Goal: Task Accomplishment & Management: Use online tool/utility

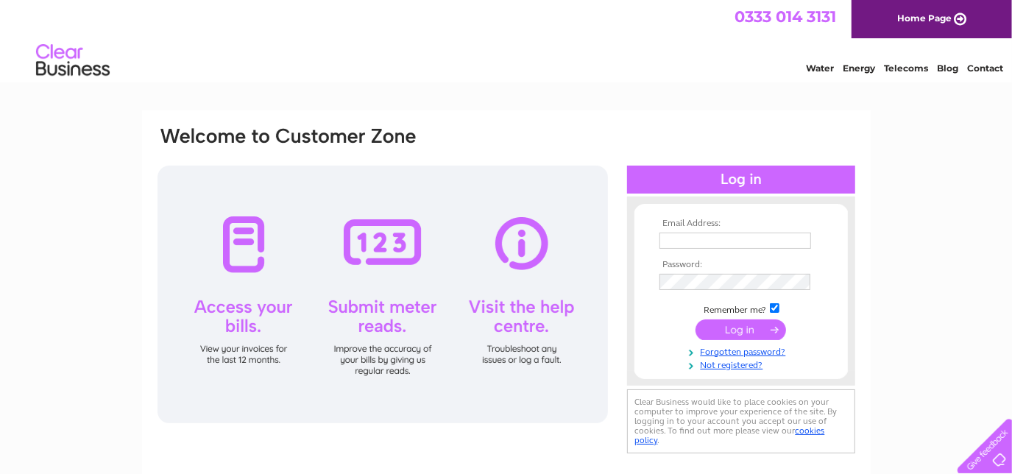
type input "egardiner@ceteris.co.uk"
click at [744, 331] on input "submit" at bounding box center [741, 330] width 91 height 21
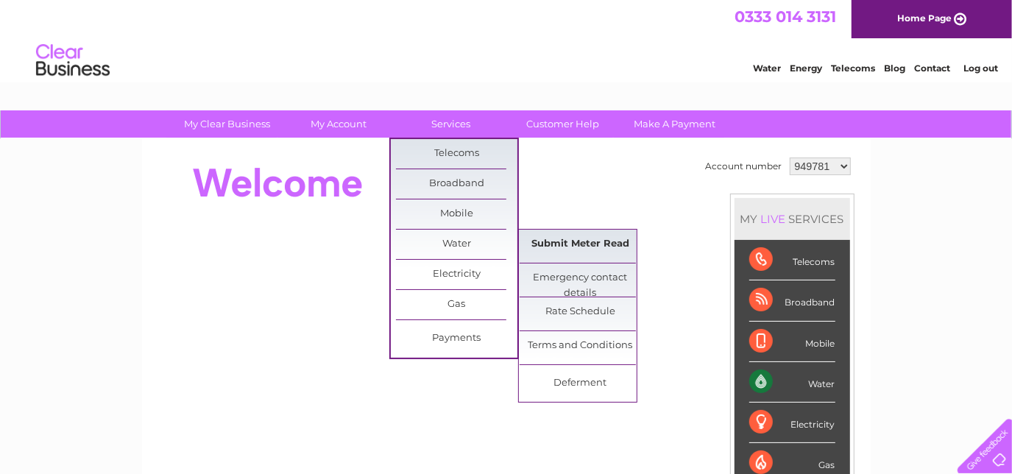
click at [561, 239] on link "Submit Meter Read" at bounding box center [580, 244] width 121 height 29
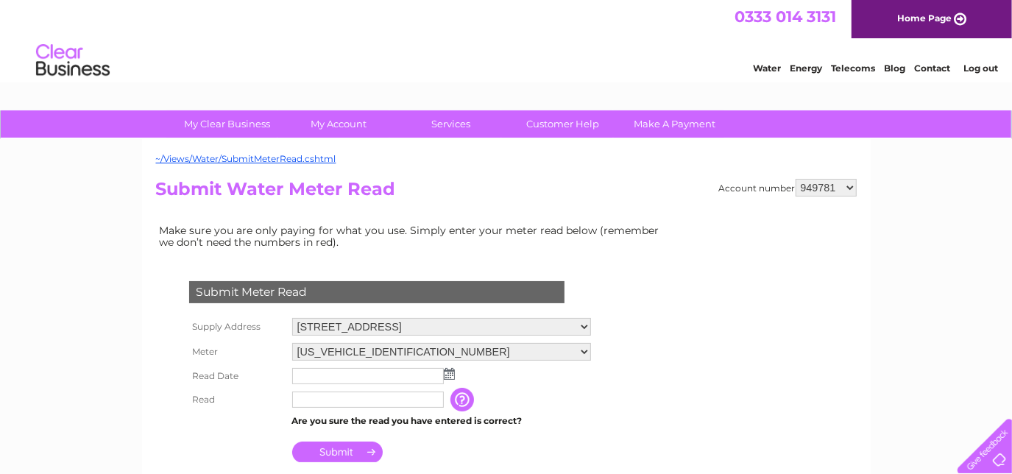
click at [451, 371] on img at bounding box center [449, 374] width 11 height 12
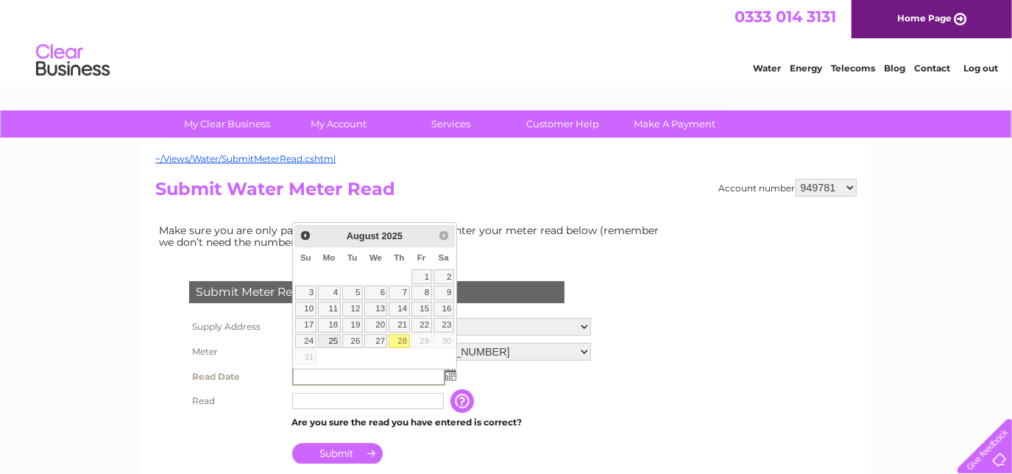
click at [336, 337] on link "25" at bounding box center [329, 341] width 23 height 15
type input "2025/08/25"
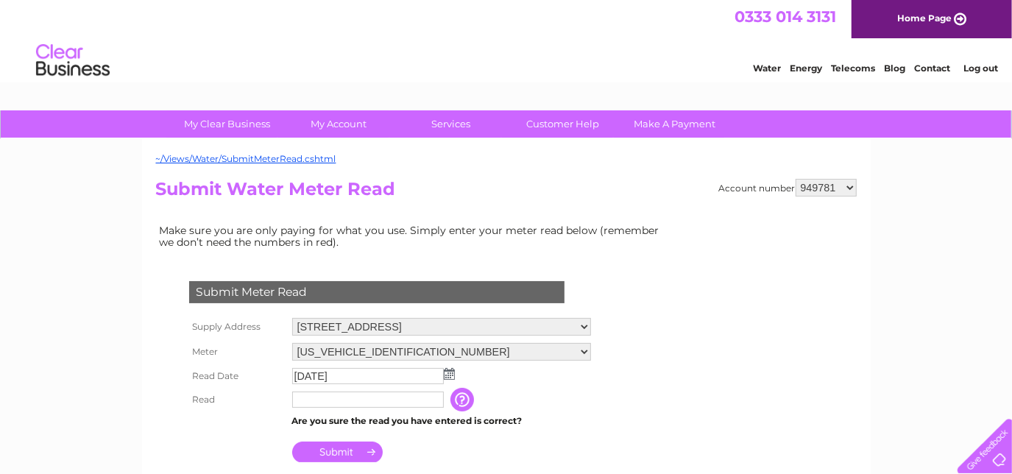
click at [330, 397] on input "text" at bounding box center [368, 400] width 152 height 16
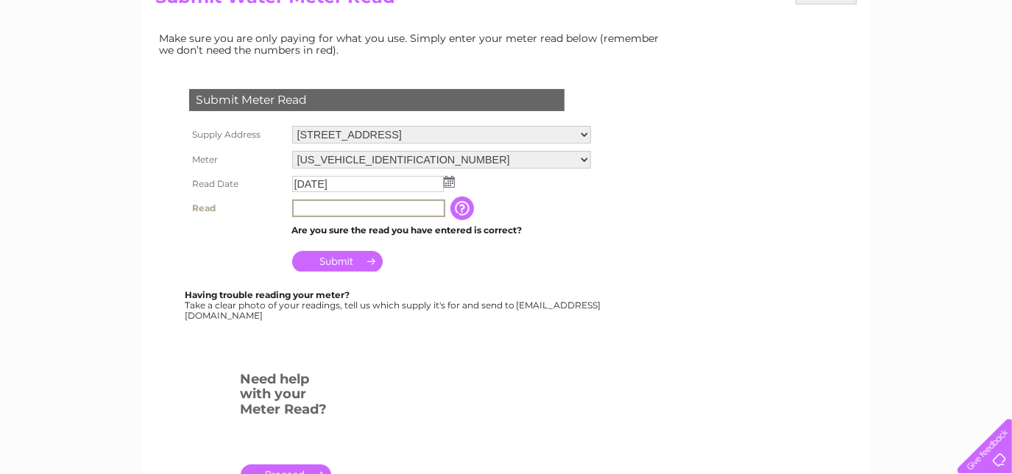
scroll to position [200, 0]
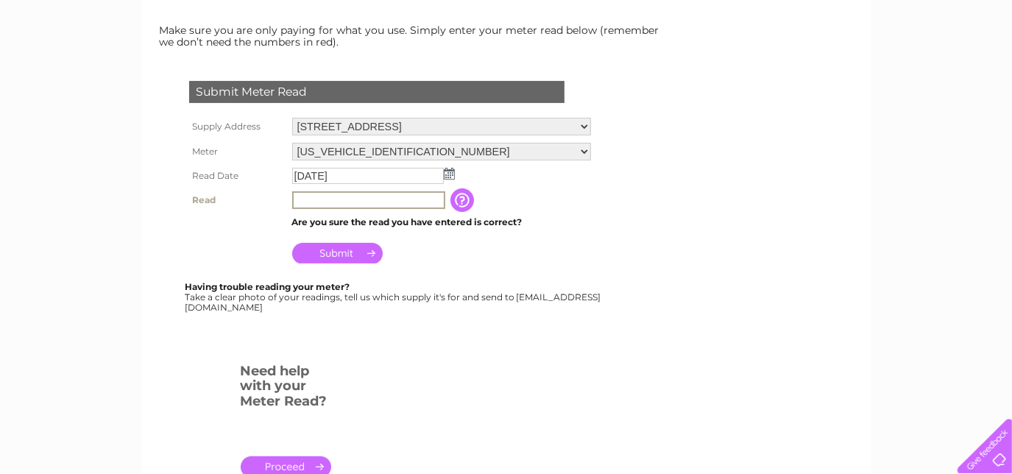
click at [364, 198] on input "text" at bounding box center [368, 200] width 153 height 18
type input "10459"
click at [334, 248] on input "Submit" at bounding box center [337, 251] width 91 height 21
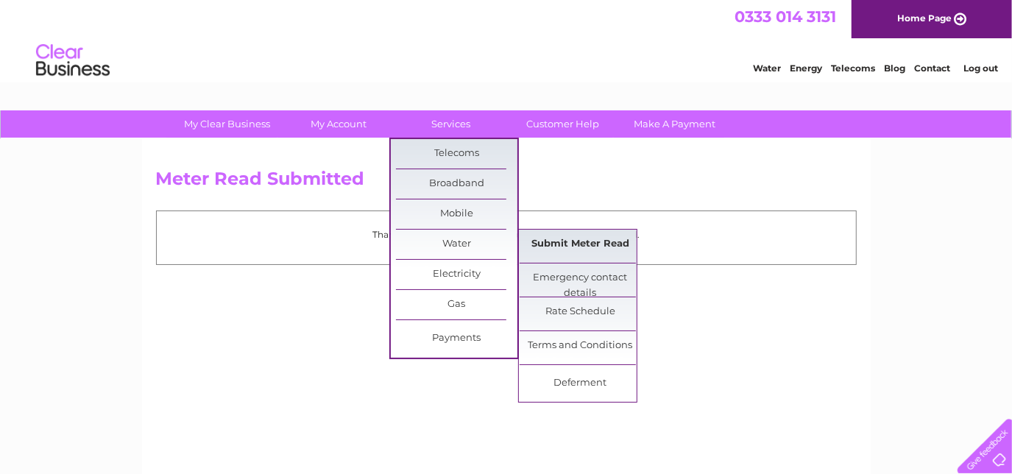
click at [572, 242] on link "Submit Meter Read" at bounding box center [580, 244] width 121 height 29
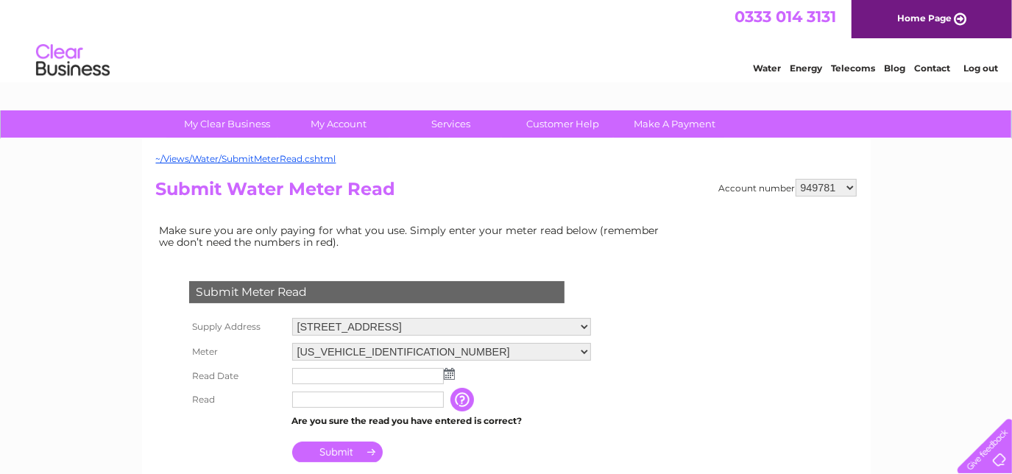
click at [591, 325] on select "Falkirk Business Hub, 45 Vicar Street, Falkirk, Stirlingshire, FK1 1LL G1 G2, E…" at bounding box center [441, 327] width 299 height 18
select select "483020"
click at [292, 318] on select "Falkirk Business Hub, 45 Vicar Street, Falkirk, Stirlingshire, FK1 1LL G1 G2, E…" at bounding box center [442, 327] width 300 height 19
click at [448, 372] on img at bounding box center [449, 374] width 11 height 12
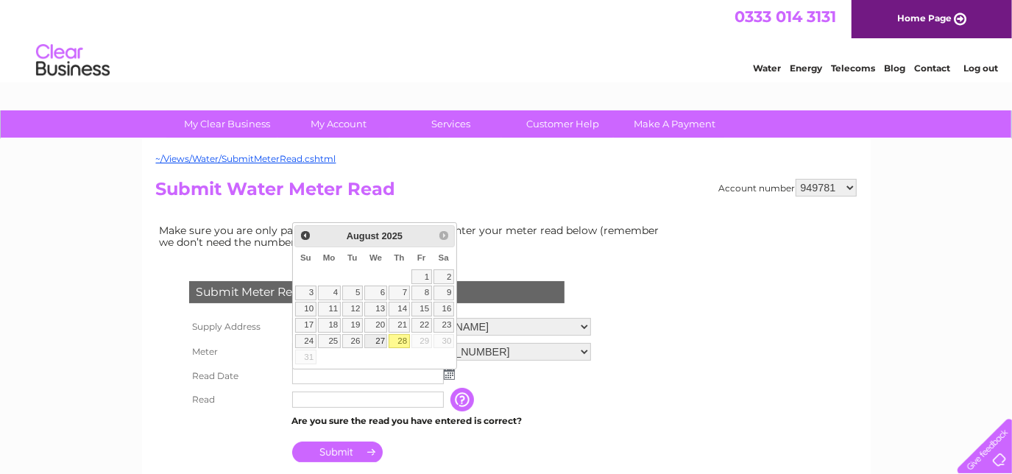
click at [379, 337] on link "27" at bounding box center [376, 341] width 24 height 15
type input "2025/08/27"
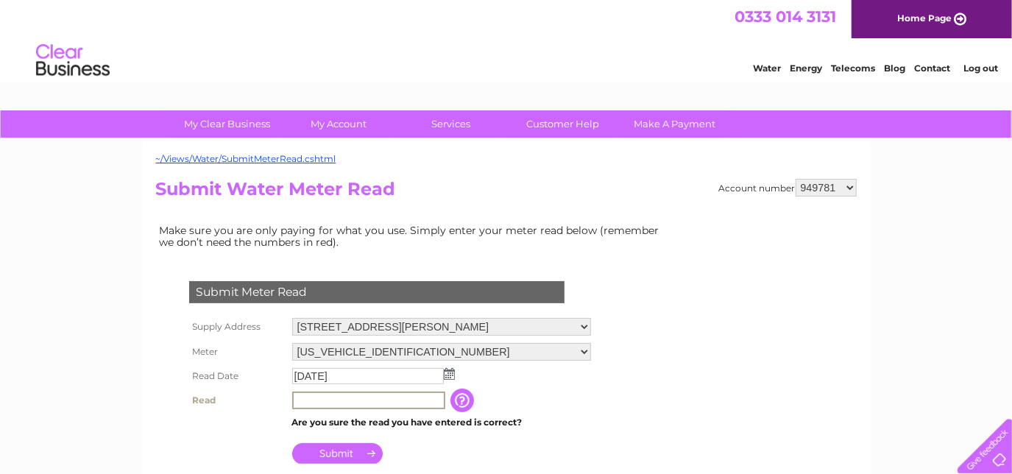
click at [328, 398] on input "text" at bounding box center [368, 401] width 153 height 18
click at [328, 401] on input "text" at bounding box center [368, 401] width 153 height 18
type input "1248"
click at [343, 451] on input "Submit" at bounding box center [337, 453] width 91 height 21
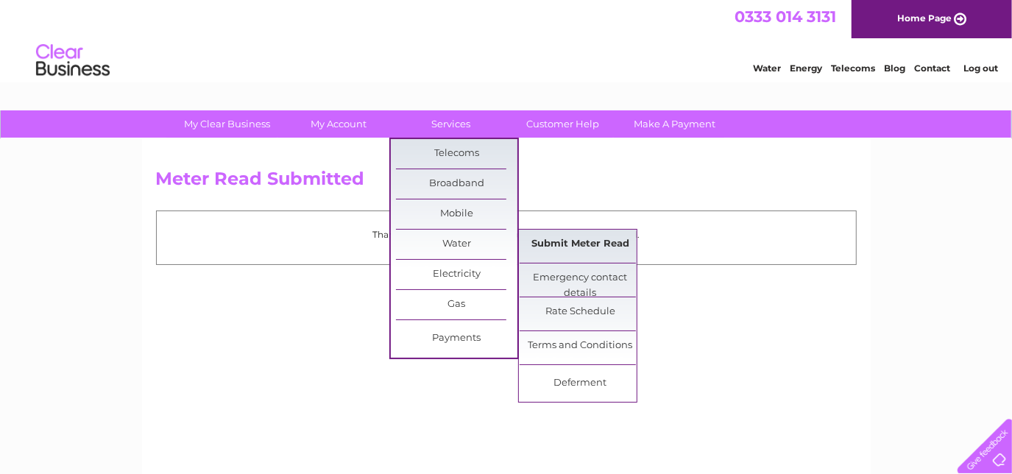
click at [554, 244] on link "Submit Meter Read" at bounding box center [580, 244] width 121 height 29
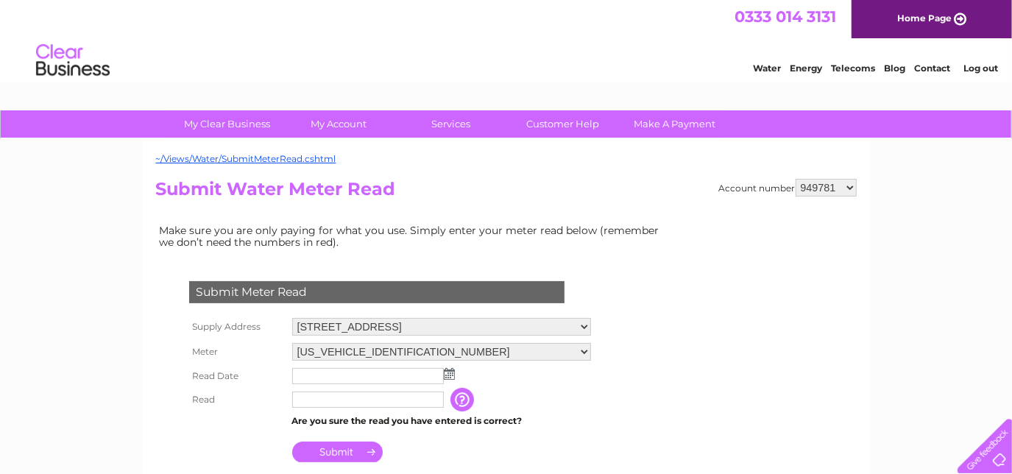
click at [591, 324] on select "Falkirk Business Hub, [STREET_ADDRESS][PERSON_NAME] [STREET_ADDRESS] Landlord S…" at bounding box center [441, 327] width 299 height 18
select select "483021"
click at [292, 318] on select "Falkirk Business Hub, 45 Vicar Street, Falkirk, Stirlingshire, FK1 1LL G1 G2, E…" at bounding box center [442, 327] width 300 height 19
click at [454, 373] on td at bounding box center [442, 376] width 306 height 24
click at [449, 374] on img at bounding box center [449, 374] width 11 height 12
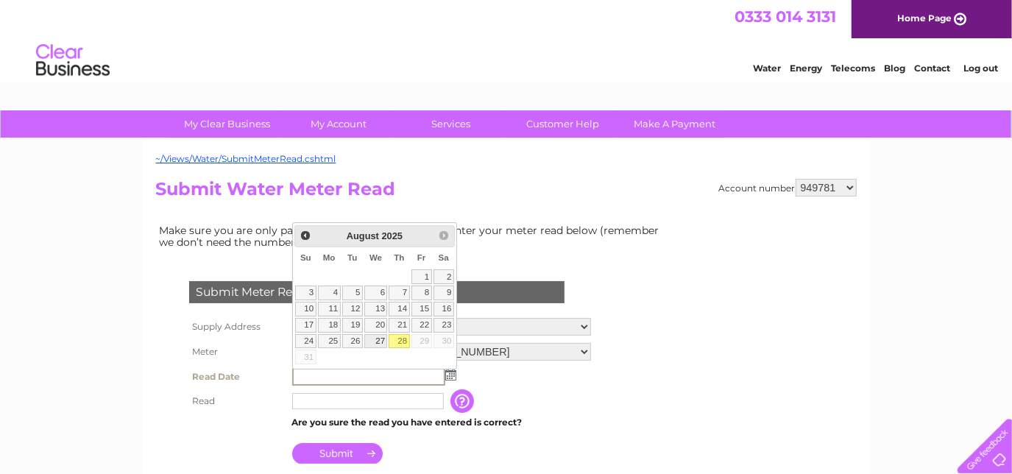
click at [377, 340] on link "27" at bounding box center [376, 341] width 24 height 15
type input "[DATE]"
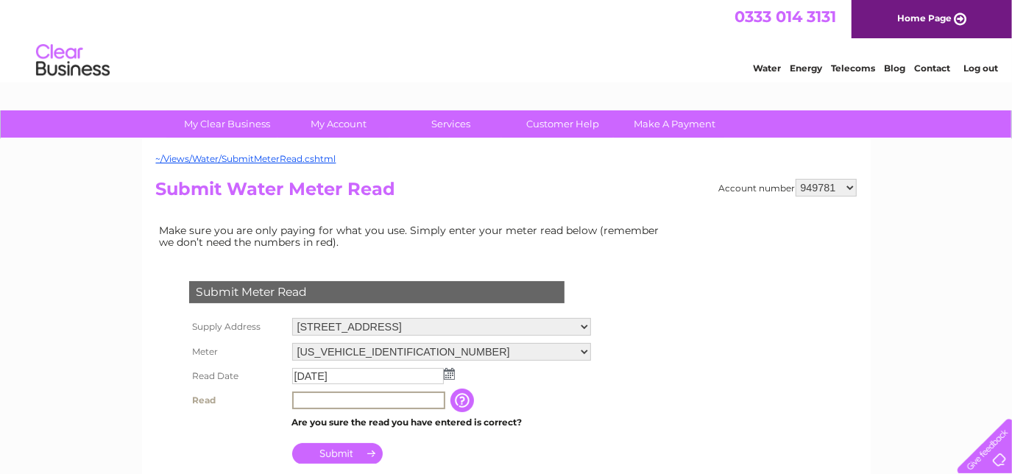
click at [348, 401] on input "text" at bounding box center [368, 401] width 153 height 18
click at [344, 398] on input "text" at bounding box center [368, 401] width 153 height 18
type input "3646"
click at [335, 449] on input "Submit" at bounding box center [337, 452] width 91 height 21
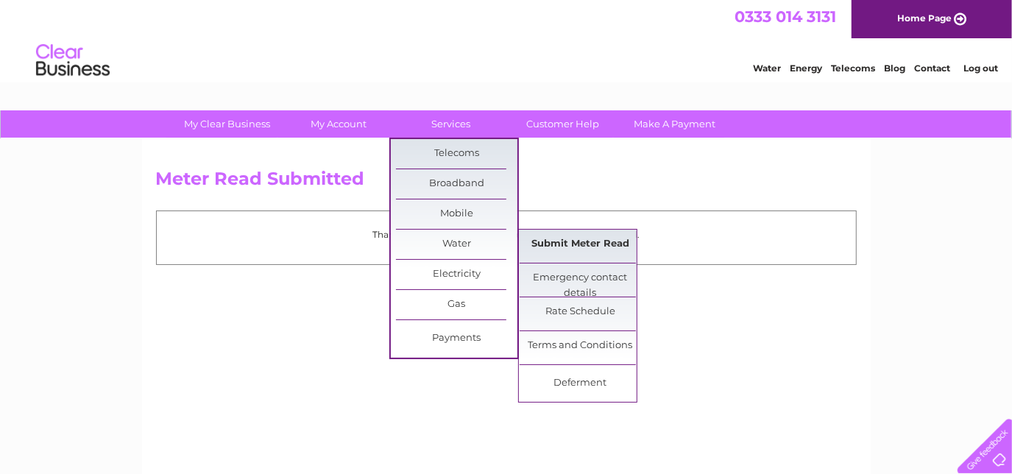
click at [566, 244] on link "Submit Meter Read" at bounding box center [580, 244] width 121 height 29
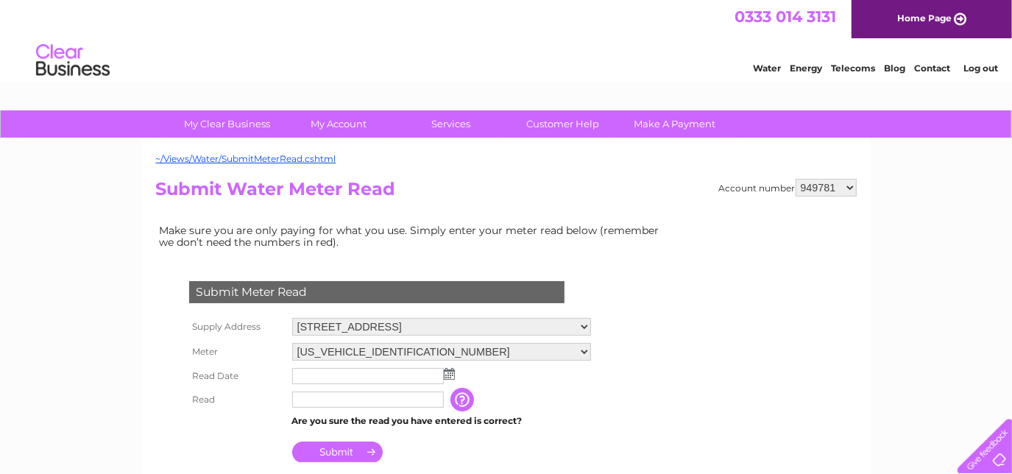
click at [591, 325] on select "Falkirk Business Hub, 45 Vicar Street, Falkirk, Stirlingshire, FK1 1LL G1 G2, E…" at bounding box center [441, 327] width 299 height 18
select select "483022"
click at [292, 318] on select "Falkirk Business Hub, 45 Vicar Street, Falkirk, Stirlingshire, FK1 1LL G1 G2, E…" at bounding box center [442, 327] width 300 height 19
click at [850, 184] on select "949781 949782 1142385" at bounding box center [826, 188] width 61 height 18
select select "949782"
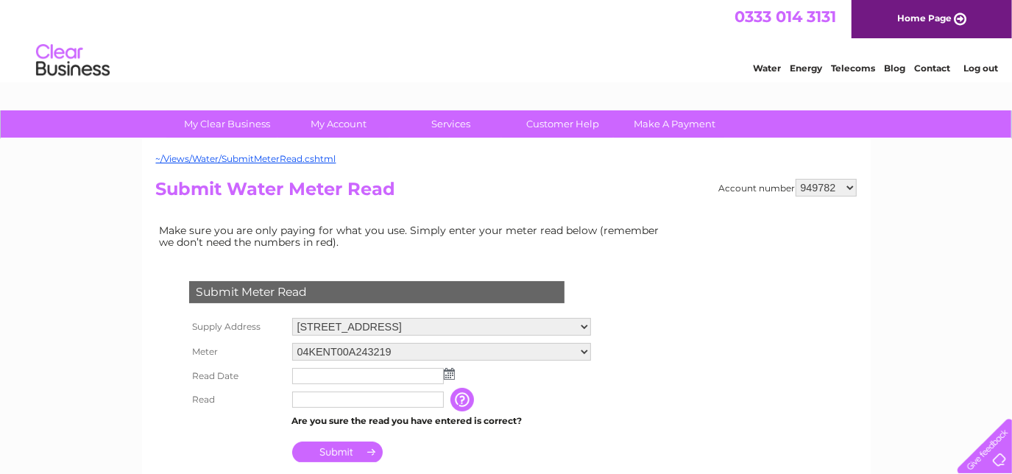
click at [797, 179] on select "949781 949782 1142385" at bounding box center [826, 188] width 61 height 18
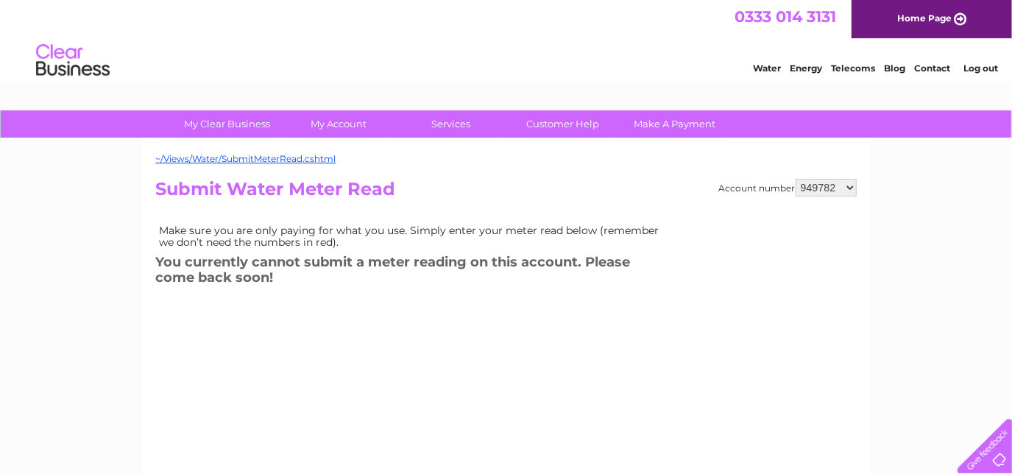
click at [848, 185] on select "949781 949782 1142385" at bounding box center [826, 188] width 61 height 18
select select "1142385"
click at [797, 179] on select "949781 949782 1142385" at bounding box center [826, 188] width 61 height 18
click at [849, 184] on select "949781 949782 1142385" at bounding box center [826, 188] width 61 height 18
select select "949781"
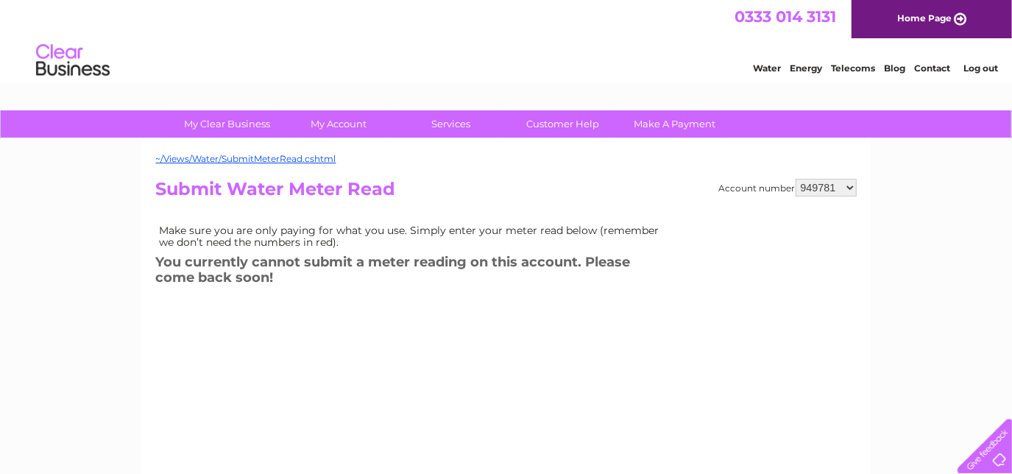
click at [797, 179] on select "949781 949782 1142385" at bounding box center [826, 188] width 61 height 18
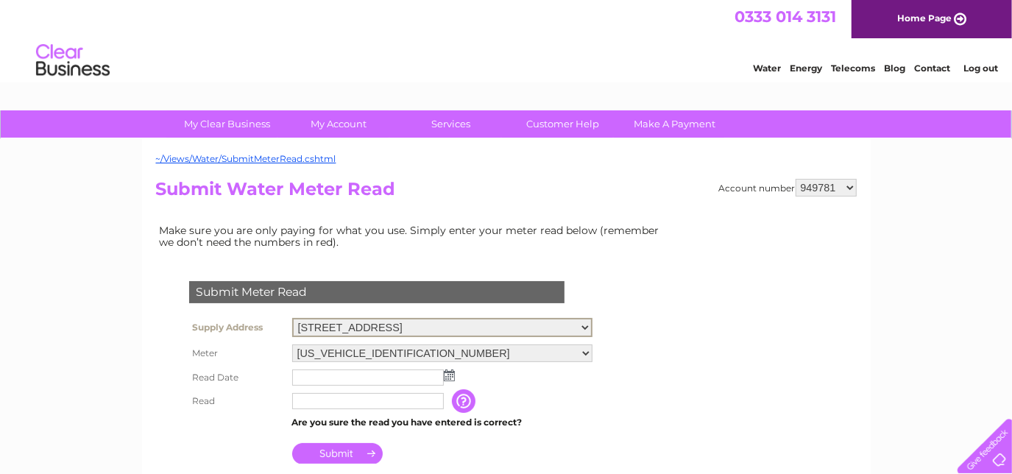
click at [593, 325] on select "Falkirk Business Hub, [STREET_ADDRESS][PERSON_NAME] [STREET_ADDRESS] Landlord S…" at bounding box center [442, 327] width 300 height 19
select select "483022"
click at [292, 318] on select "Falkirk Business Hub, 45 Vicar Street, Falkirk, Stirlingshire, FK1 1LL G1 G2, E…" at bounding box center [442, 327] width 300 height 19
click at [591, 350] on select "04KENT00A243219 06ELSTER17T165081 06ELSTER17T165082 06ELSTER17T165086 06ELSTER1…" at bounding box center [441, 352] width 299 height 19
select select "370439"
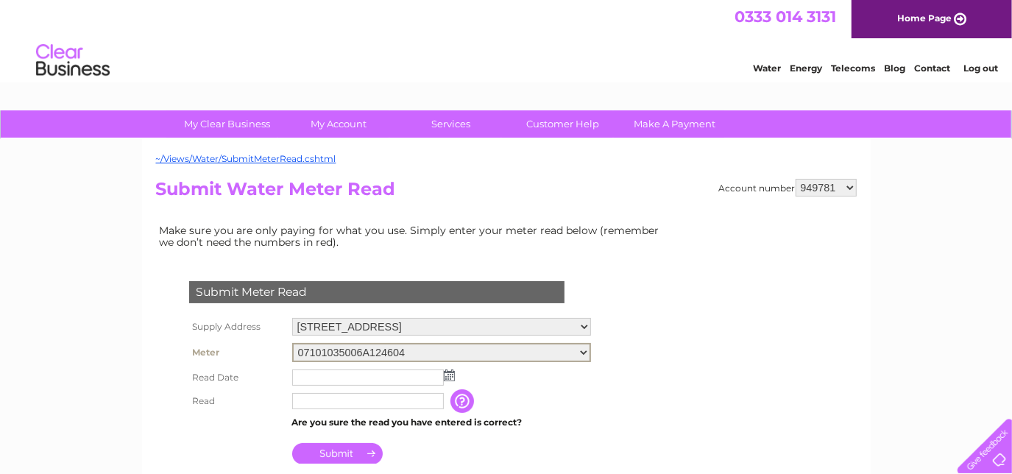
click at [292, 343] on select "04KENT00A243219 06ELSTER17T165081 06ELSTER17T165082 06ELSTER17T165086 06ELSTER1…" at bounding box center [441, 352] width 299 height 19
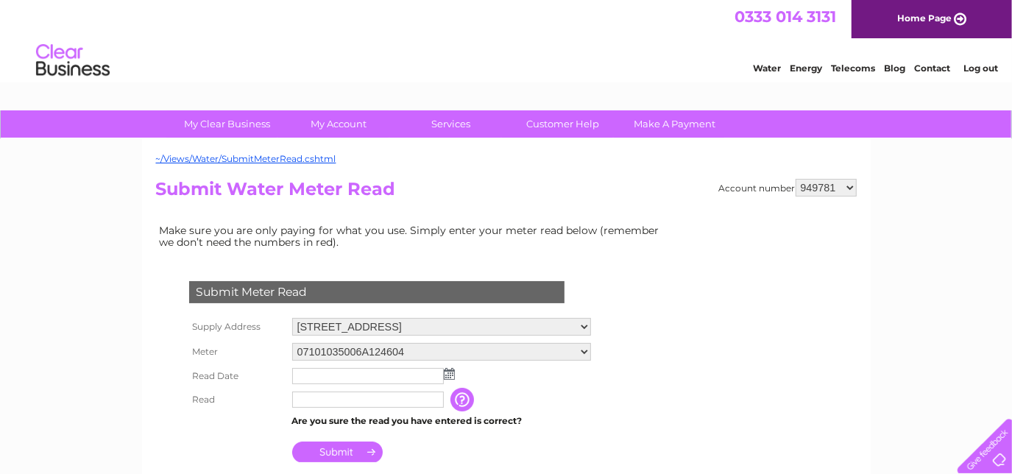
click at [591, 350] on select "04KENT00A243219 06ELSTER17T165081 06ELSTER17T165082 06ELSTER17T165086 06ELSTER1…" at bounding box center [441, 352] width 299 height 18
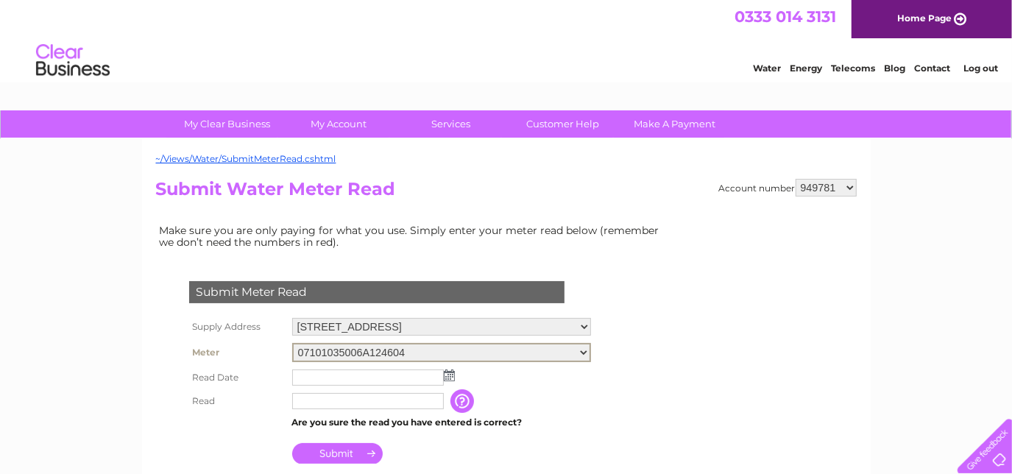
click at [292, 343] on select "04KENT00A243219 06ELSTER17T165081 06ELSTER17T165082 06ELSTER17T165086 06ELSTER1…" at bounding box center [441, 352] width 299 height 19
click at [450, 375] on img at bounding box center [449, 376] width 11 height 12
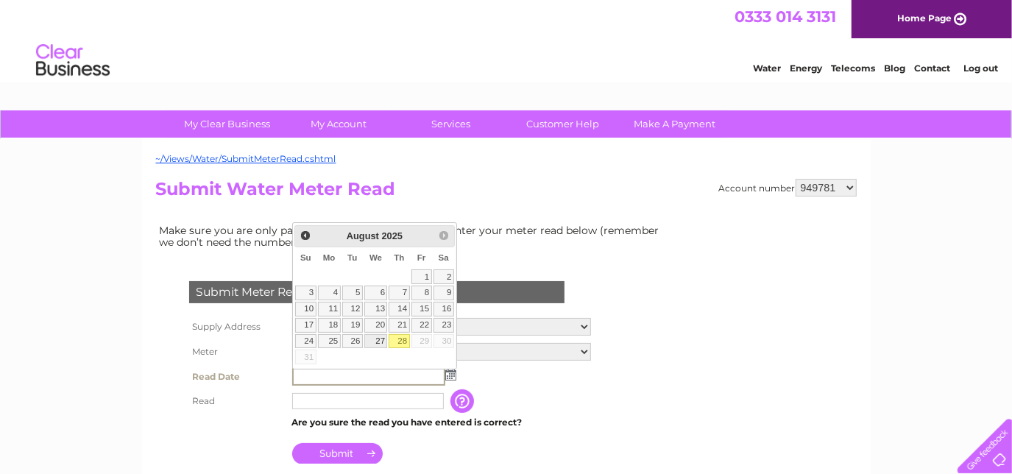
click at [383, 341] on link "27" at bounding box center [376, 341] width 24 height 15
type input "2025/08/27"
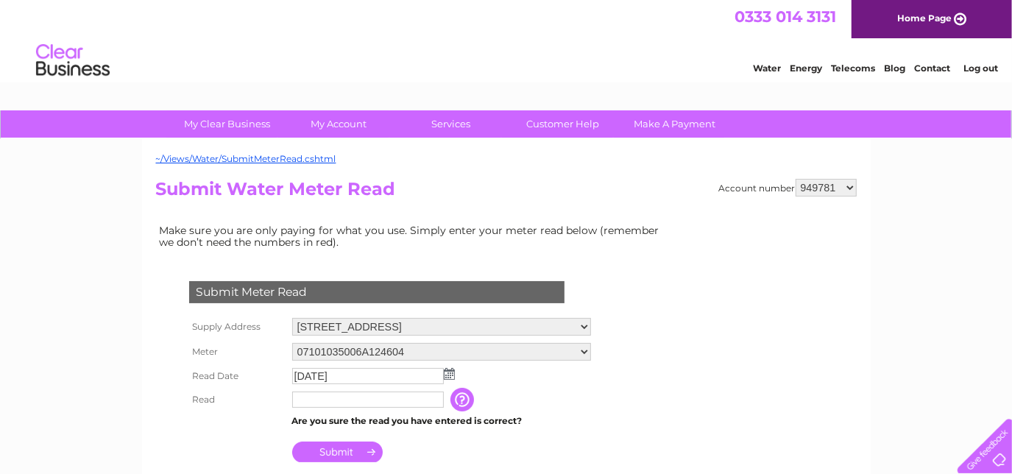
click at [360, 397] on input "text" at bounding box center [368, 400] width 152 height 16
type input "45355"
click at [340, 449] on input "Submit" at bounding box center [337, 453] width 91 height 21
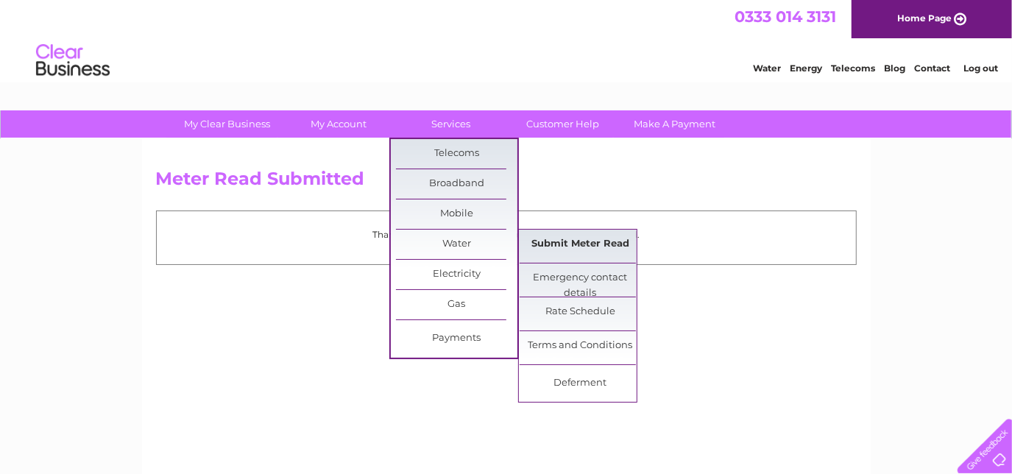
click at [593, 241] on link "Submit Meter Read" at bounding box center [580, 244] width 121 height 29
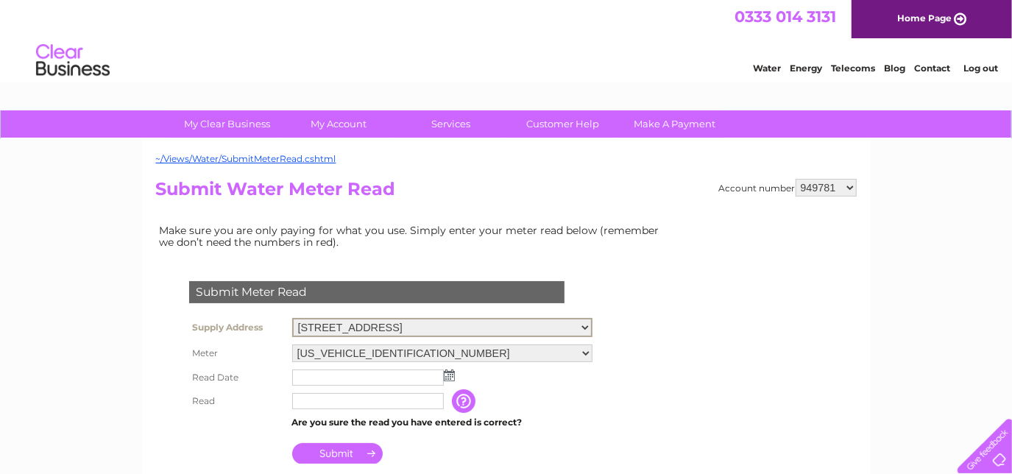
click at [593, 324] on select "Falkirk Business Hub, [STREET_ADDRESS][PERSON_NAME] [STREET_ADDRESS] Landlord S…" at bounding box center [442, 327] width 300 height 19
select select "483024"
click at [292, 318] on select "Falkirk Business Hub, 45 Vicar Street, Falkirk, Stirlingshire, FK1 1LL G1 G2, E…" at bounding box center [442, 327] width 300 height 19
click at [591, 351] on select "06ELSTER19M347053" at bounding box center [441, 352] width 299 height 18
click at [591, 351] on select "06ELSTER19M347053" at bounding box center [441, 352] width 299 height 19
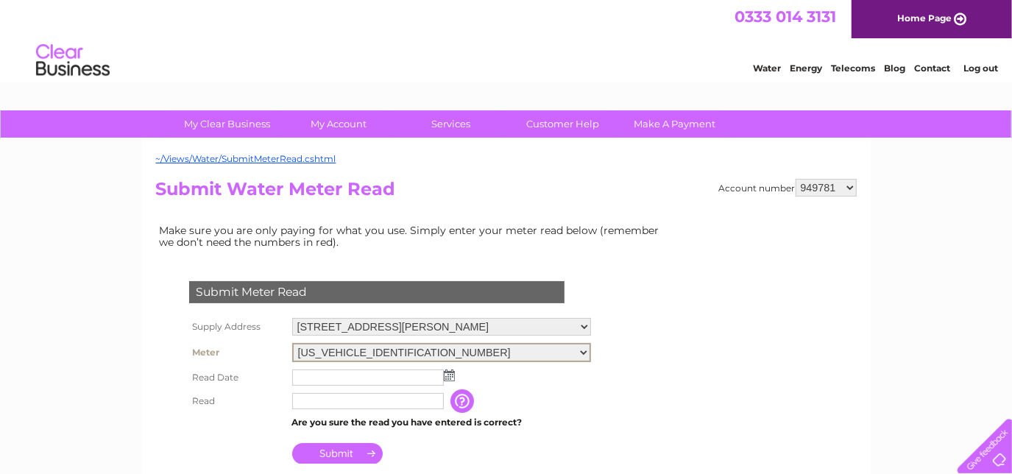
click at [448, 375] on img at bounding box center [449, 376] width 11 height 12
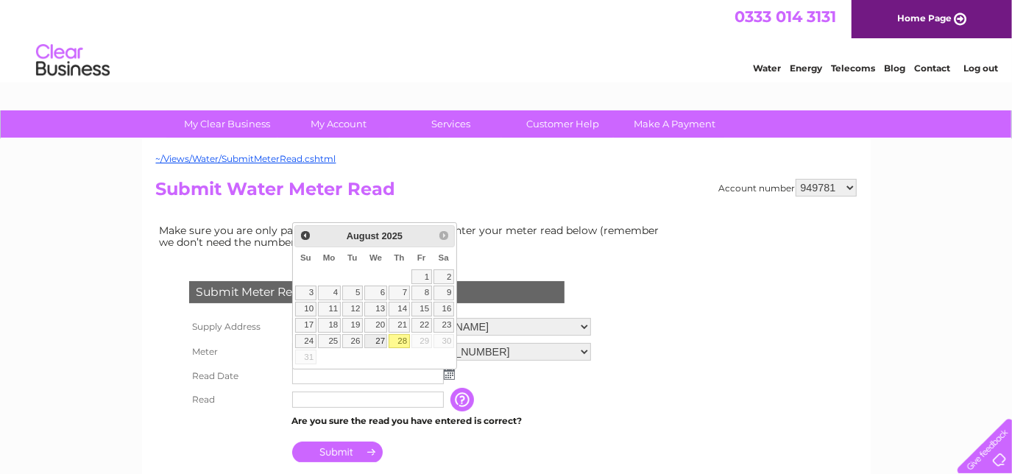
click at [373, 339] on link "27" at bounding box center [376, 341] width 24 height 15
type input "2025/08/27"
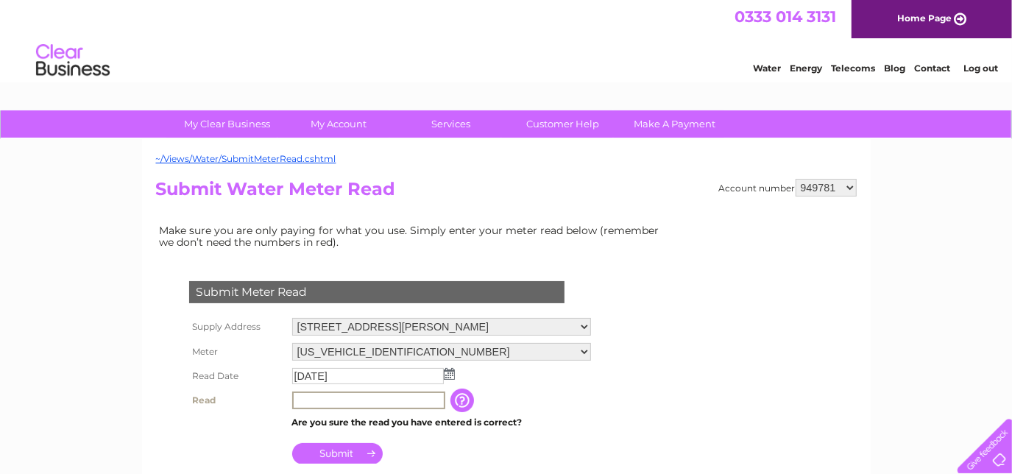
click at [348, 398] on input "text" at bounding box center [368, 401] width 153 height 18
type input "2068"
click at [342, 453] on input "Submit" at bounding box center [337, 452] width 91 height 21
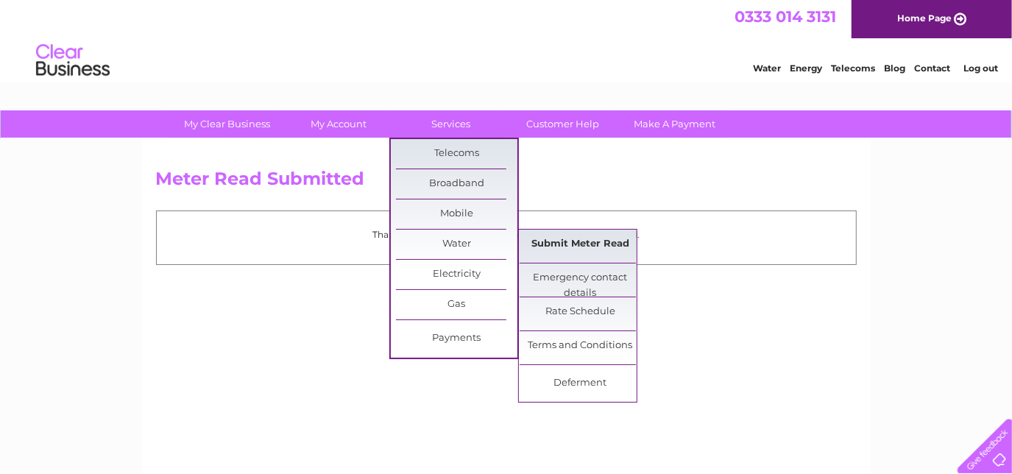
click at [589, 245] on link "Submit Meter Read" at bounding box center [580, 244] width 121 height 29
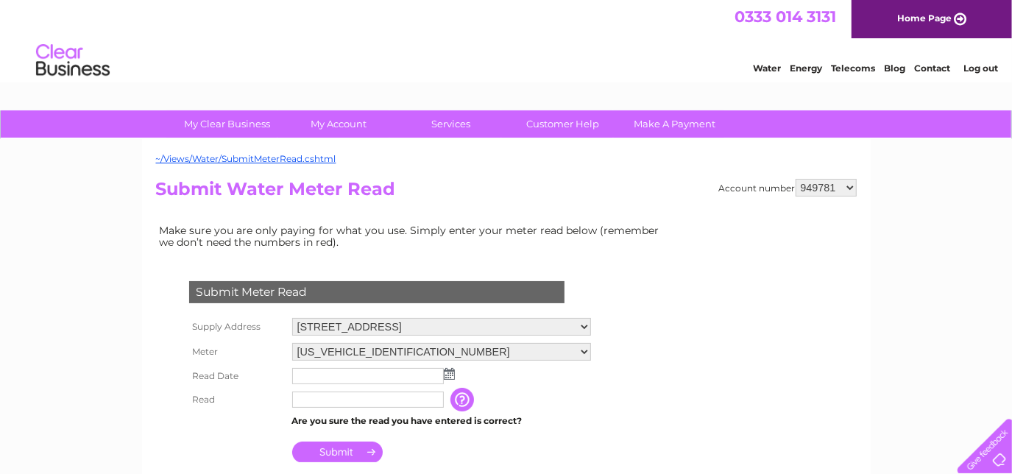
click at [591, 325] on select "Falkirk Business Hub, 45 Vicar Street, Falkirk, Stirlingshire, FK1 1LL G1 G2, E…" at bounding box center [441, 327] width 299 height 18
select select "483025"
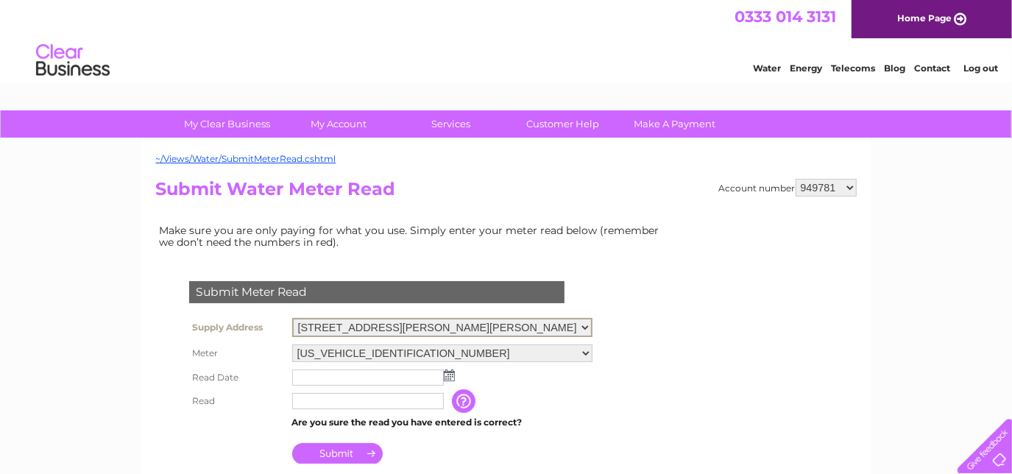
click at [292, 318] on select "Falkirk Business Hub, 45 Vicar Street, Falkirk, Stirlingshire, FK1 1LL G1 G2, E…" at bounding box center [442, 327] width 300 height 19
click at [448, 373] on img at bounding box center [449, 374] width 11 height 12
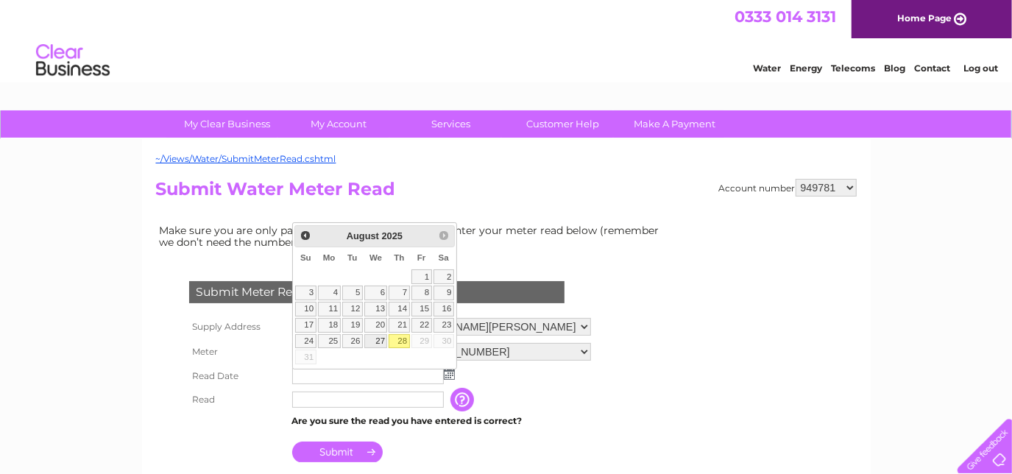
click at [382, 338] on link "27" at bounding box center [376, 341] width 24 height 15
type input "2025/08/27"
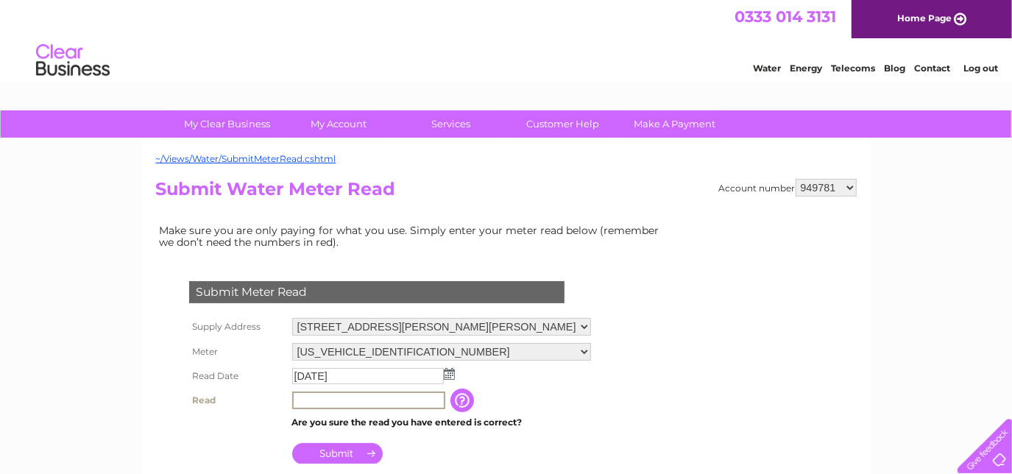
click at [358, 395] on input "text" at bounding box center [368, 401] width 153 height 18
click at [357, 395] on input "text" at bounding box center [368, 401] width 153 height 18
type input "967"
click at [340, 451] on input "Submit" at bounding box center [337, 452] width 91 height 21
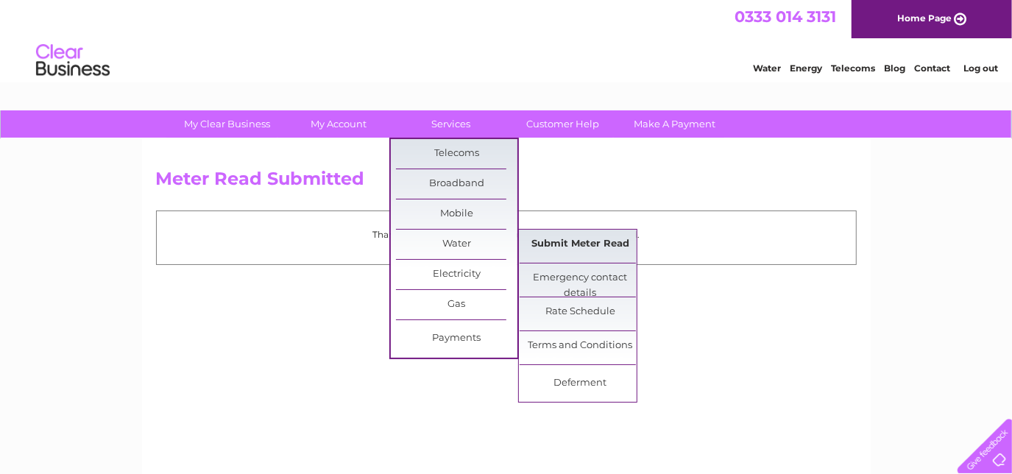
click at [560, 241] on link "Submit Meter Read" at bounding box center [580, 244] width 121 height 29
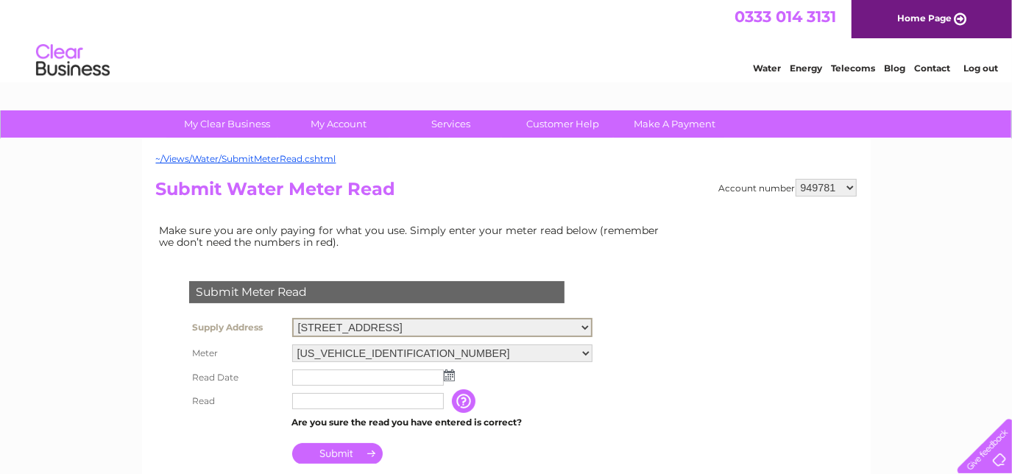
click at [593, 327] on select "Falkirk Business Hub, 45 Vicar Street, Falkirk, Stirlingshire, FK1 1LL G1 G2, E…" at bounding box center [442, 327] width 300 height 19
select select "483026"
click at [292, 318] on select "Falkirk Business Hub, 45 Vicar Street, Falkirk, Stirlingshire, FK1 1LL G1 G2, E…" at bounding box center [442, 327] width 300 height 19
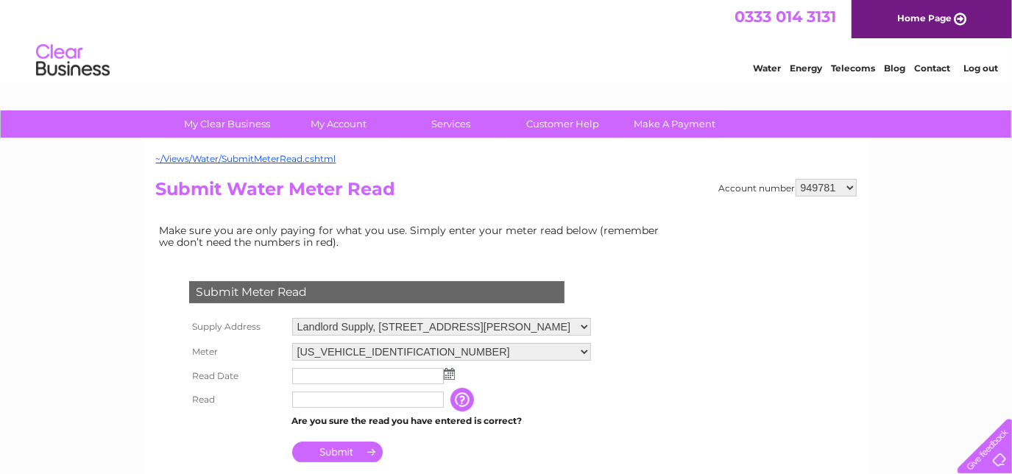
click at [449, 370] on img at bounding box center [449, 374] width 11 height 12
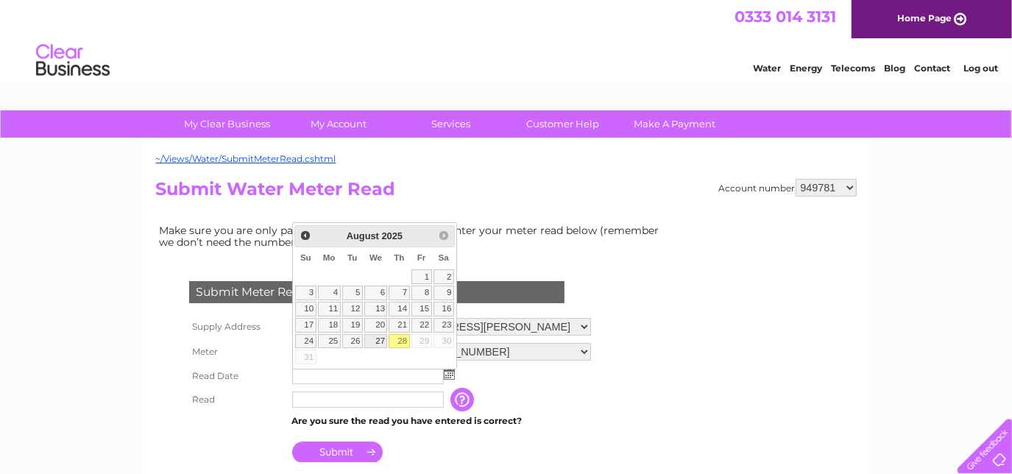
click at [378, 339] on link "27" at bounding box center [376, 341] width 24 height 15
type input "2025/08/27"
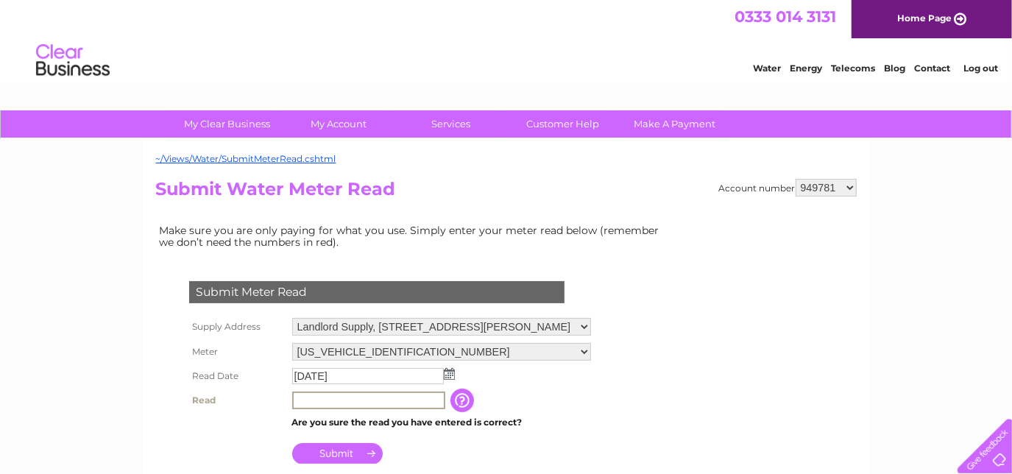
click at [348, 401] on input "text" at bounding box center [368, 401] width 153 height 18
type input "5625"
click at [339, 451] on input "Submit" at bounding box center [337, 453] width 91 height 21
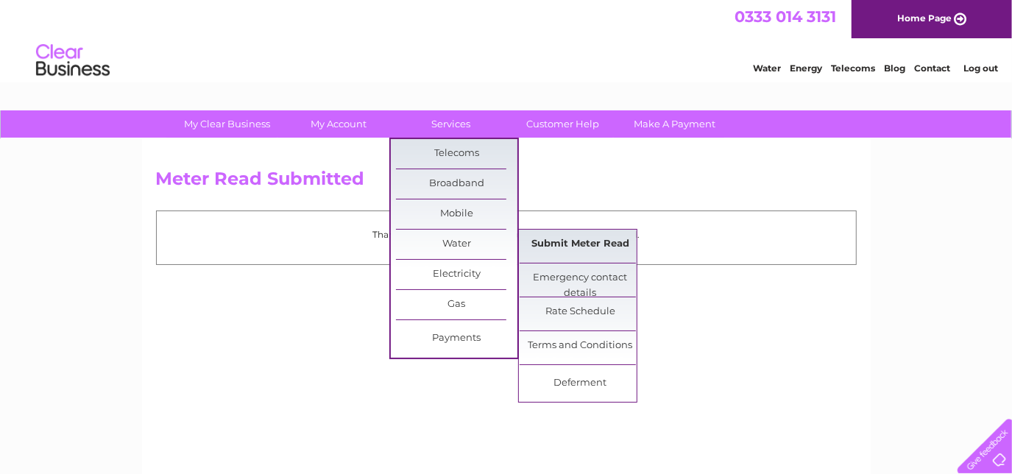
click at [554, 241] on link "Submit Meter Read" at bounding box center [580, 244] width 121 height 29
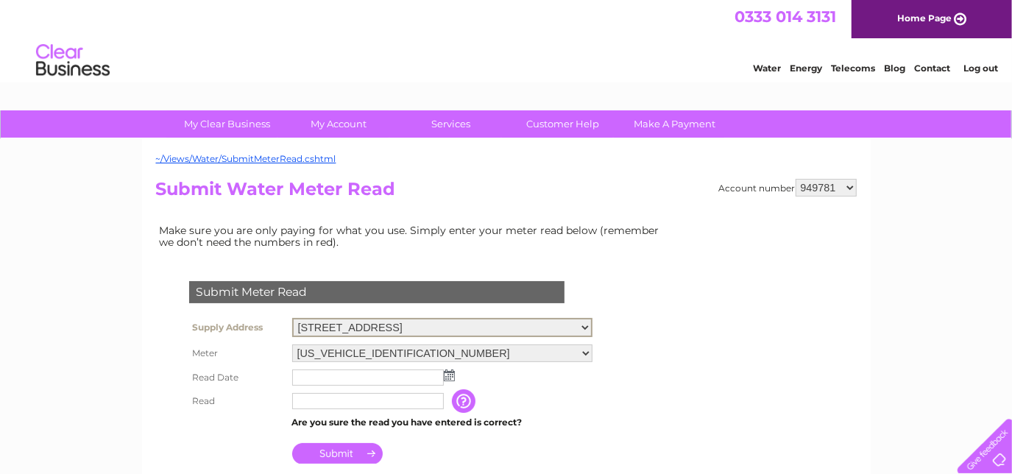
click at [593, 325] on select "Falkirk Business Hub, [STREET_ADDRESS][PERSON_NAME] [STREET_ADDRESS] Landlord S…" at bounding box center [442, 327] width 300 height 19
select select "483026"
click at [292, 318] on select "Falkirk Business Hub, 45 Vicar Street, Falkirk, Stirlingshire, FK1 1LL G1 G2, E…" at bounding box center [442, 327] width 300 height 19
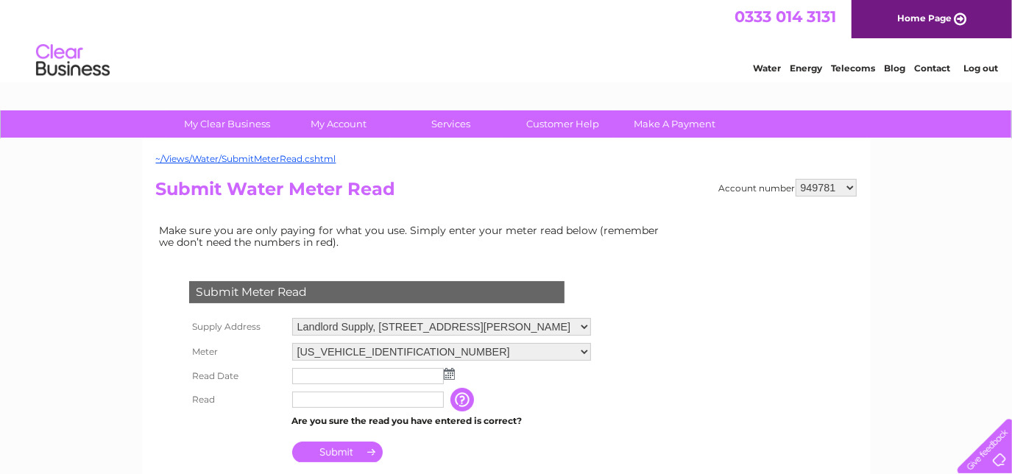
click at [447, 374] on img at bounding box center [449, 374] width 11 height 12
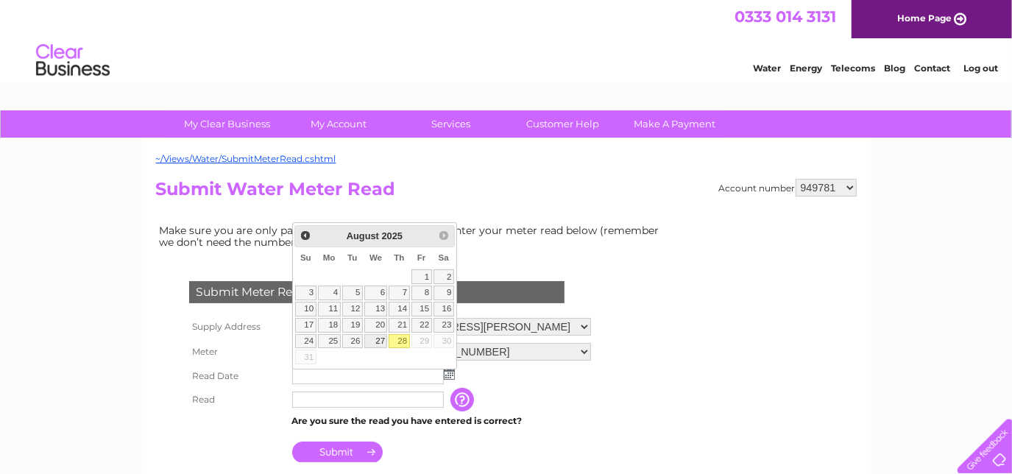
click at [381, 337] on link "27" at bounding box center [376, 341] width 24 height 15
type input "[DATE]"
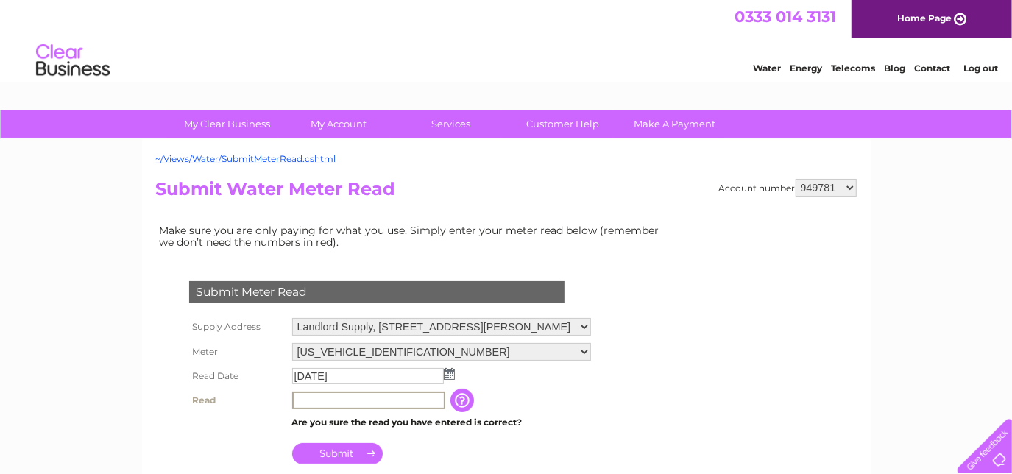
click at [356, 395] on input "text" at bounding box center [368, 401] width 153 height 18
type input "5625"
click at [342, 451] on input "Submit" at bounding box center [337, 452] width 91 height 21
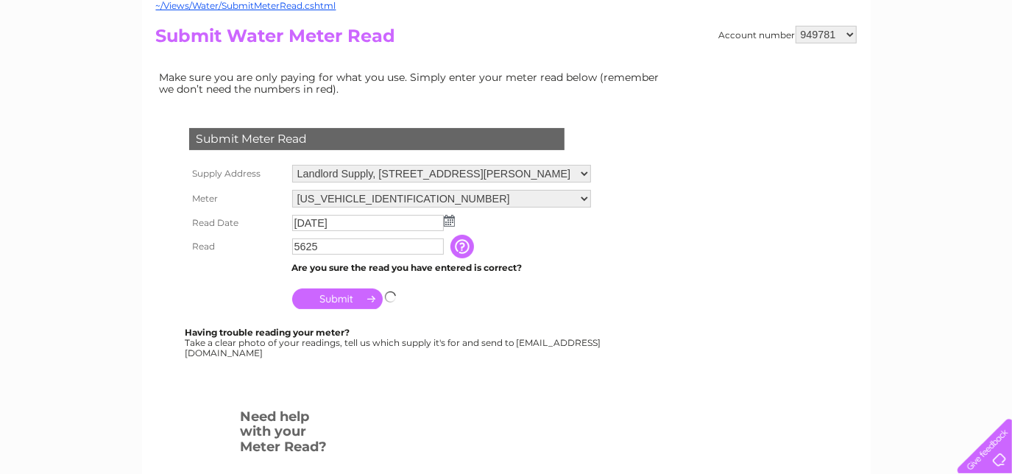
scroll to position [133, 0]
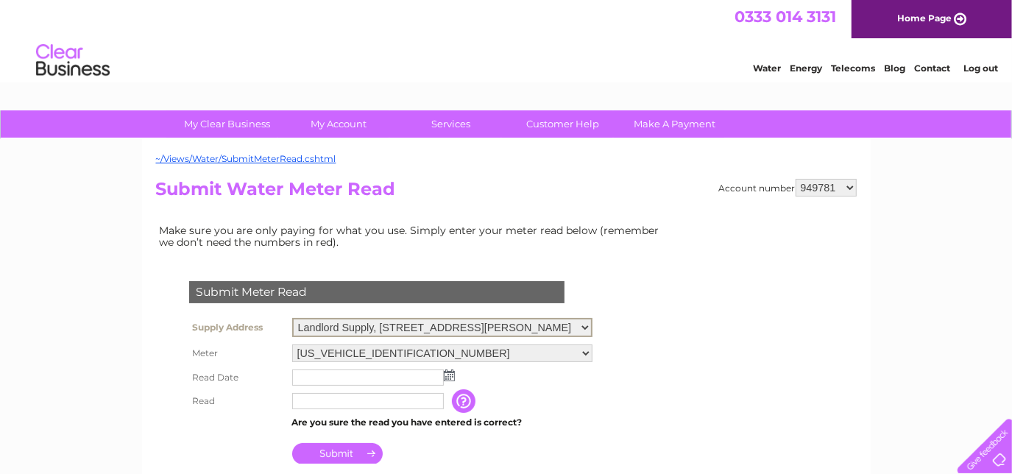
click at [593, 325] on select "Falkirk Business Hub, [STREET_ADDRESS][PERSON_NAME] [STREET_ADDRESS] Landlord S…" at bounding box center [442, 327] width 300 height 19
select select "483027"
click at [292, 318] on select "Falkirk Business Hub, [STREET_ADDRESS][PERSON_NAME] [STREET_ADDRESS] Landlord S…" at bounding box center [442, 327] width 300 height 19
click at [449, 375] on img at bounding box center [449, 374] width 11 height 12
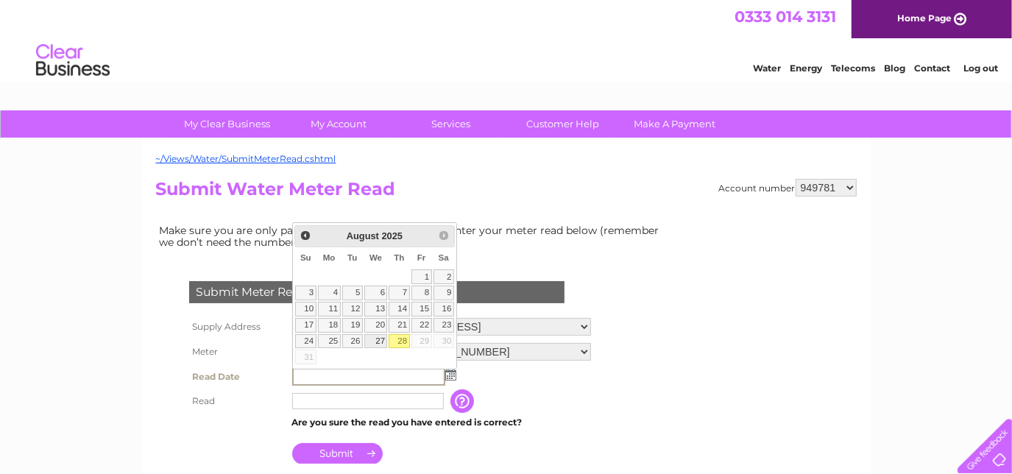
click at [375, 340] on link "27" at bounding box center [376, 341] width 24 height 15
type input "2025/08/27"
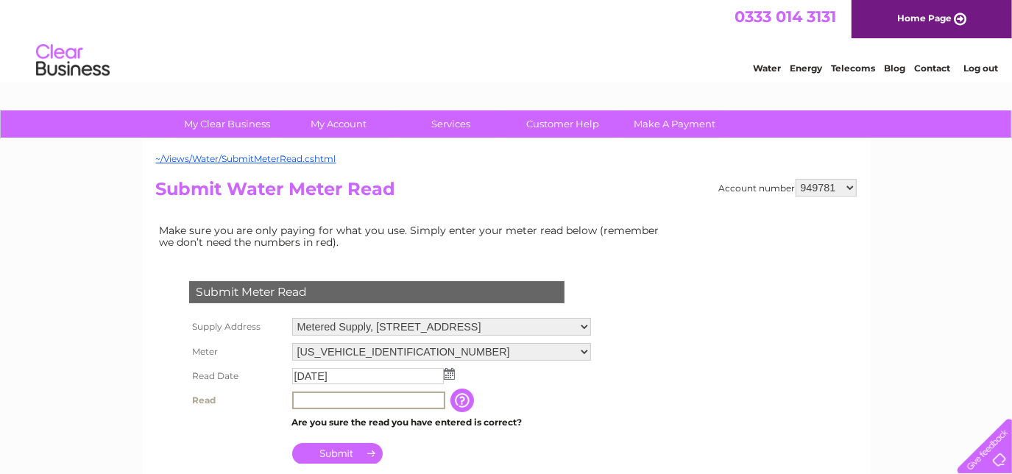
click at [364, 395] on input "text" at bounding box center [368, 401] width 153 height 18
type input "2599"
click at [339, 451] on input "Submit" at bounding box center [337, 452] width 91 height 21
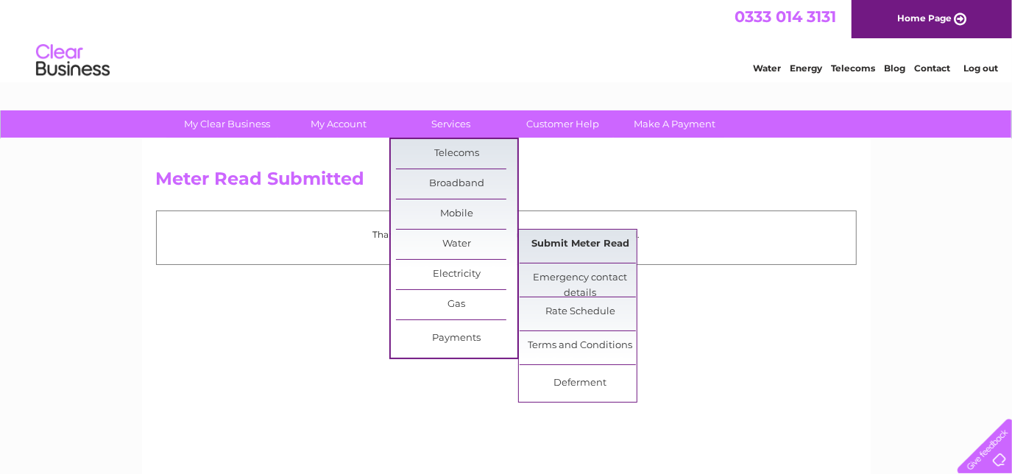
click at [551, 239] on link "Submit Meter Read" at bounding box center [580, 244] width 121 height 29
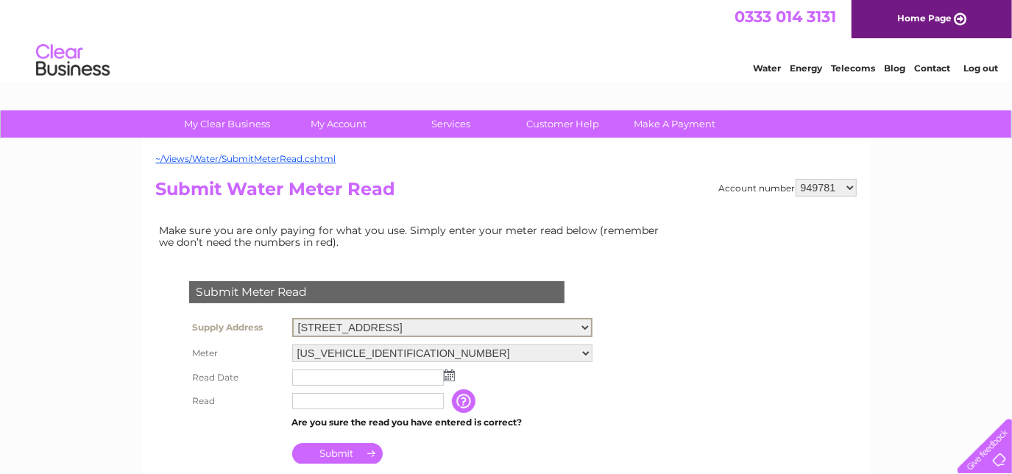
click at [593, 324] on select "Falkirk Business Hub, 45 Vicar Street, Falkirk, Stirlingshire, FK1 1LL G1 G2, E…" at bounding box center [442, 327] width 300 height 19
select select "483028"
click at [292, 318] on select "Falkirk Business Hub, 45 Vicar Street, Falkirk, Stirlingshire, FK1 1LL G1 G2, E…" at bounding box center [442, 327] width 300 height 19
click at [451, 372] on img at bounding box center [449, 374] width 11 height 12
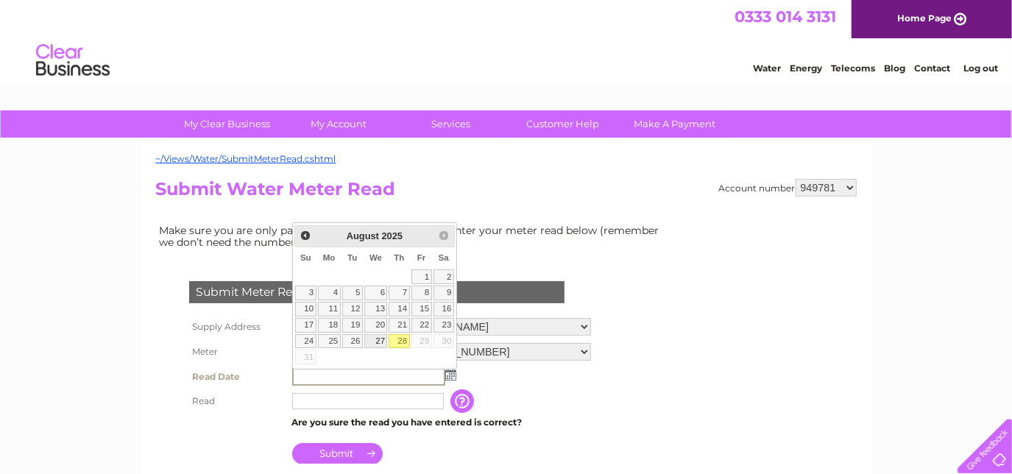
click at [378, 339] on link "27" at bounding box center [376, 341] width 24 height 15
type input "[DATE]"
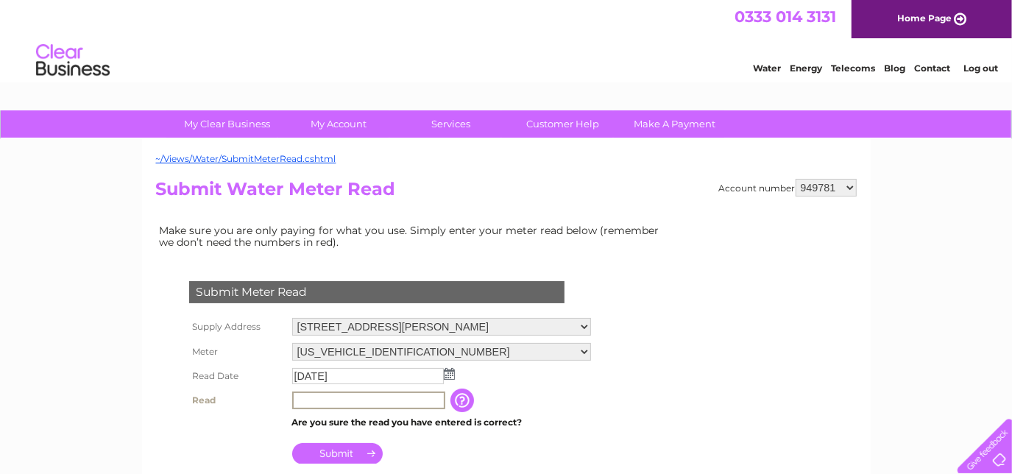
click at [367, 398] on input "text" at bounding box center [368, 401] width 153 height 18
type input "2348"
click at [334, 452] on input "Submit" at bounding box center [337, 453] width 91 height 21
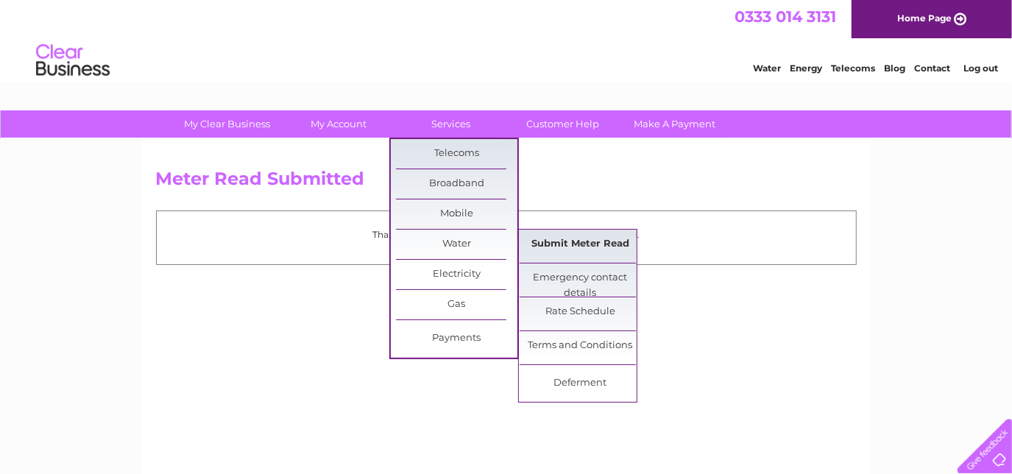
click at [573, 244] on link "Submit Meter Read" at bounding box center [580, 244] width 121 height 29
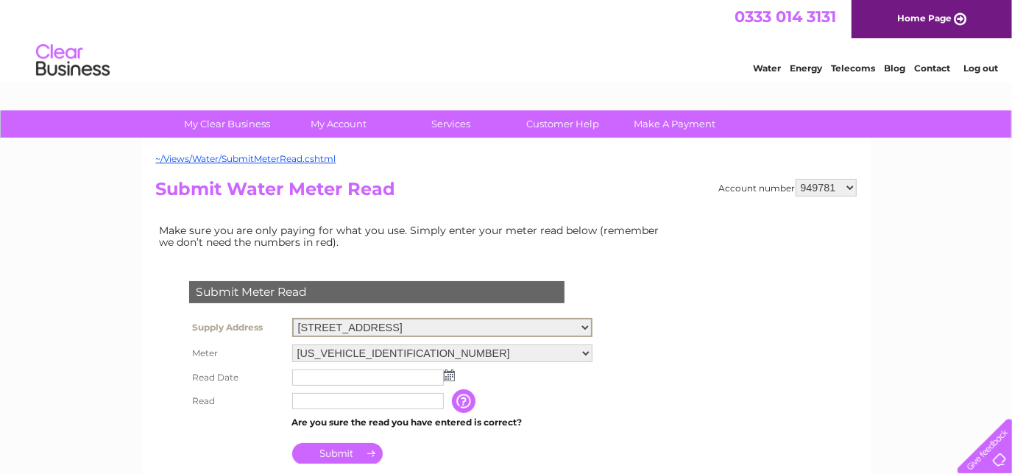
click at [593, 326] on select "Falkirk Business Hub, [STREET_ADDRESS][PERSON_NAME] [STREET_ADDRESS] Landlord S…" at bounding box center [442, 327] width 300 height 19
select select "483028"
click at [292, 318] on select "Falkirk Business Hub, [STREET_ADDRESS][PERSON_NAME] [STREET_ADDRESS] Landlord S…" at bounding box center [442, 327] width 300 height 19
drag, startPoint x: 0, startPoint y: 0, endPoint x: 448, endPoint y: 374, distance: 583.9
click at [448, 374] on img at bounding box center [449, 374] width 11 height 12
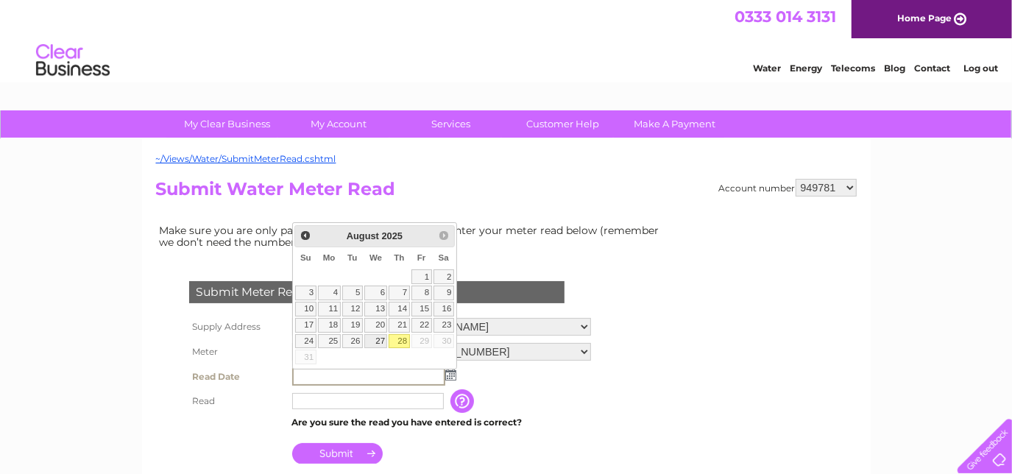
click at [383, 339] on link "27" at bounding box center [376, 341] width 24 height 15
type input "2025/08/27"
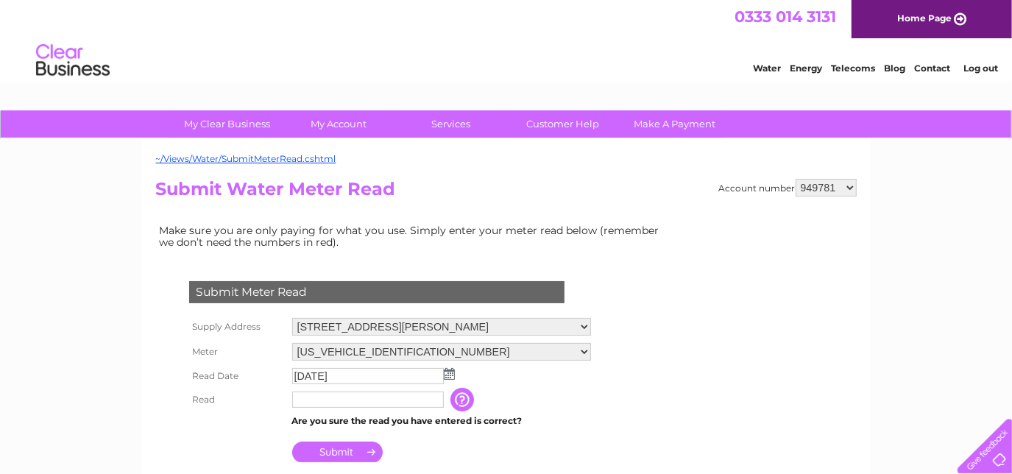
click at [387, 401] on input "text" at bounding box center [368, 400] width 152 height 16
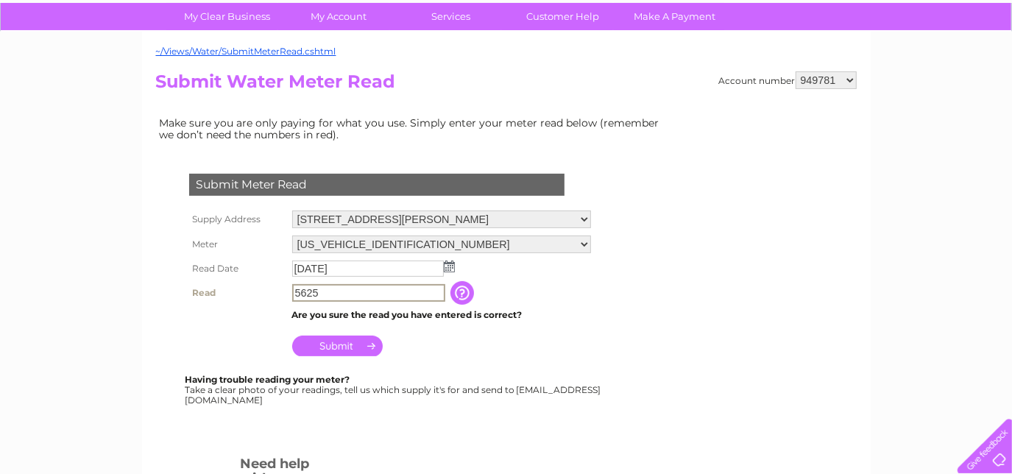
scroll to position [133, 0]
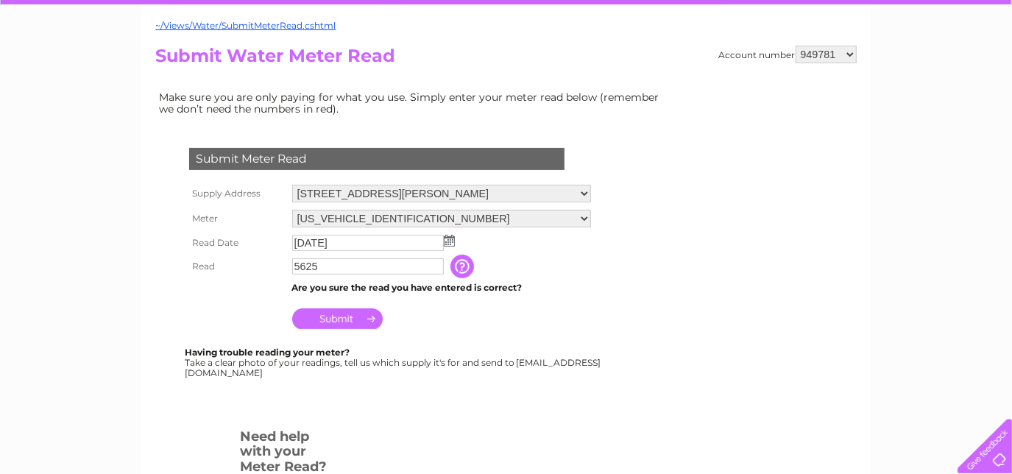
click at [334, 318] on input "Submit" at bounding box center [337, 318] width 91 height 21
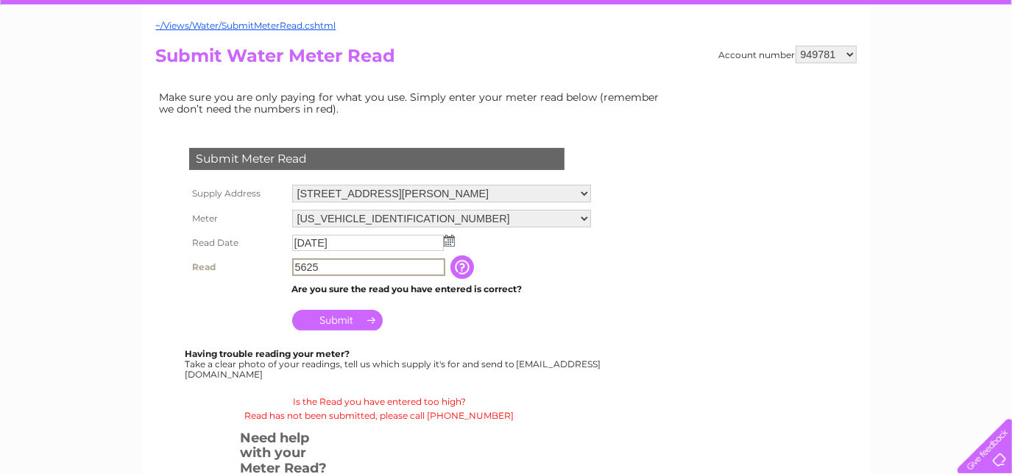
click at [331, 261] on input "5625" at bounding box center [368, 267] width 153 height 18
type input "5"
type input "2348"
click at [343, 320] on input "Submit" at bounding box center [337, 318] width 91 height 21
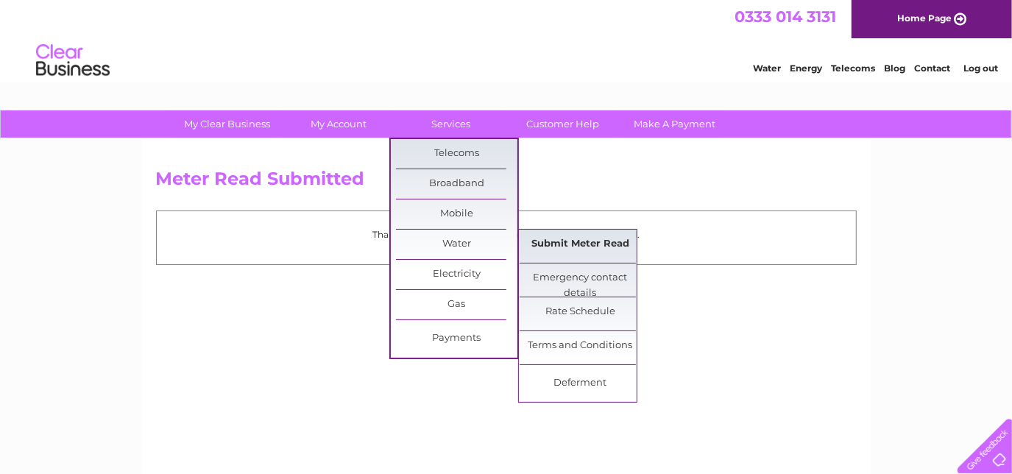
click at [572, 243] on link "Submit Meter Read" at bounding box center [580, 244] width 121 height 29
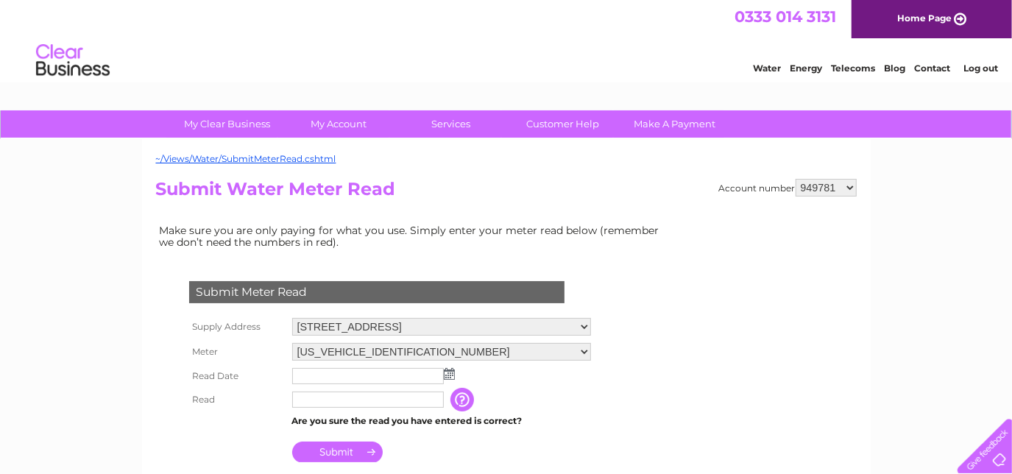
click at [591, 328] on select "Falkirk Business Hub, [STREET_ADDRESS][PERSON_NAME] [STREET_ADDRESS] Landlord S…" at bounding box center [441, 327] width 299 height 18
select select "483030"
click at [292, 318] on select "Falkirk Business Hub, [STREET_ADDRESS][PERSON_NAME] [STREET_ADDRESS] Landlord S…" at bounding box center [442, 327] width 300 height 19
